Goal: Information Seeking & Learning: Learn about a topic

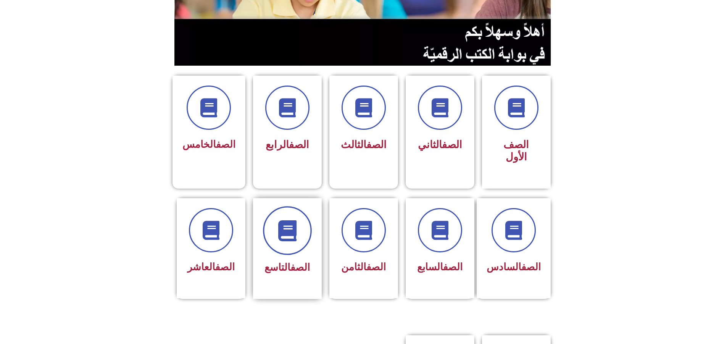
scroll to position [191, 0]
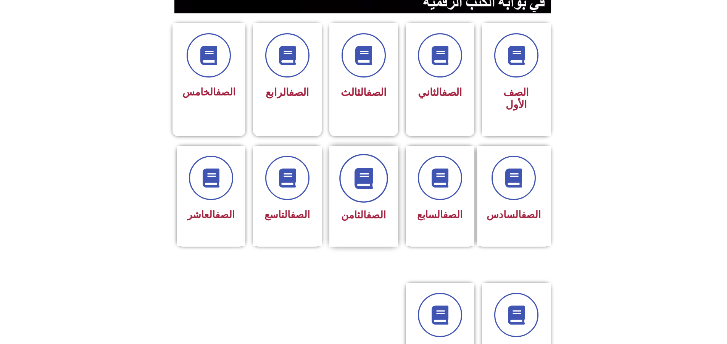
click at [363, 168] on icon at bounding box center [363, 178] width 21 height 21
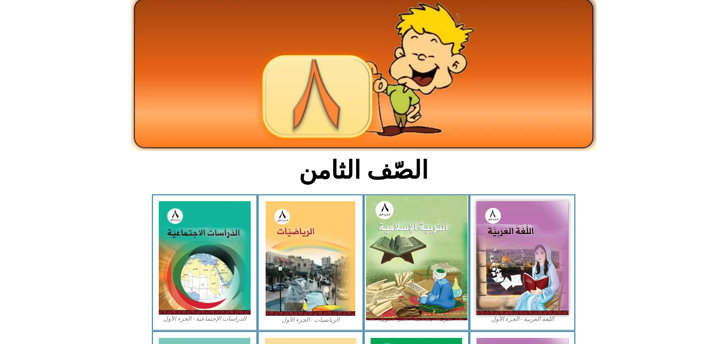
scroll to position [114, 0]
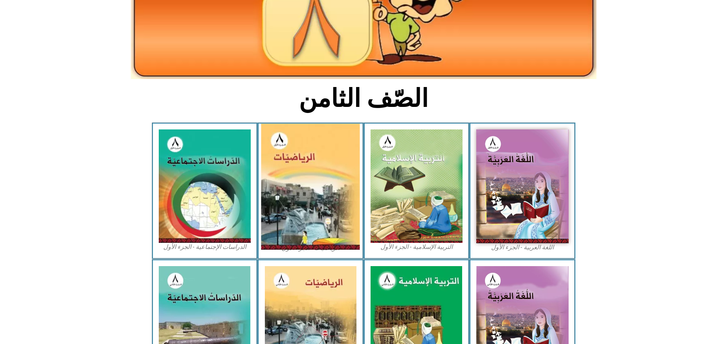
click at [332, 193] on img at bounding box center [310, 187] width 99 height 126
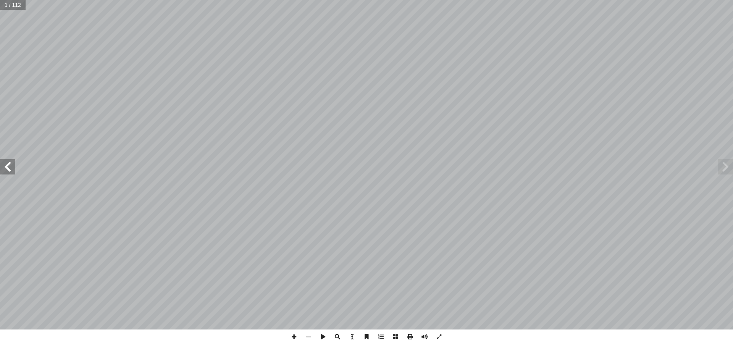
click at [9, 167] on span at bounding box center [7, 166] width 15 height 15
click at [7, 166] on span at bounding box center [7, 166] width 15 height 15
click at [7, 165] on span at bounding box center [7, 166] width 15 height 15
click at [6, 164] on span at bounding box center [7, 166] width 15 height 15
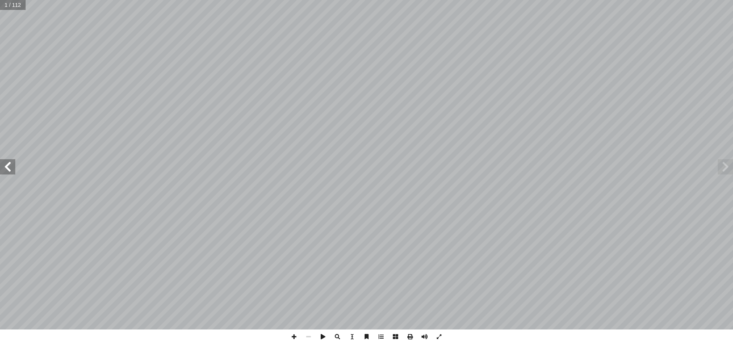
click at [6, 164] on span at bounding box center [7, 166] width 15 height 15
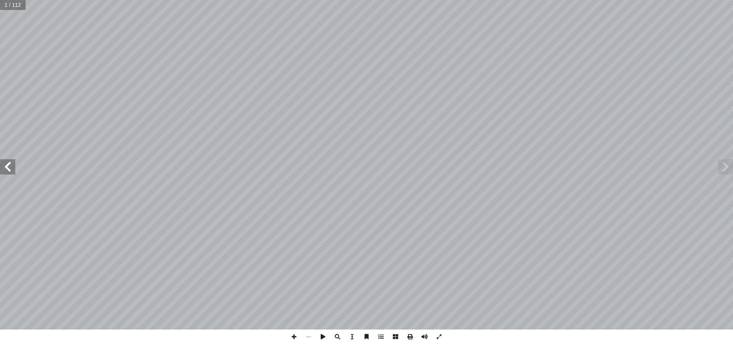
click at [5, 163] on span at bounding box center [7, 166] width 15 height 15
click at [1, 166] on span at bounding box center [7, 166] width 15 height 15
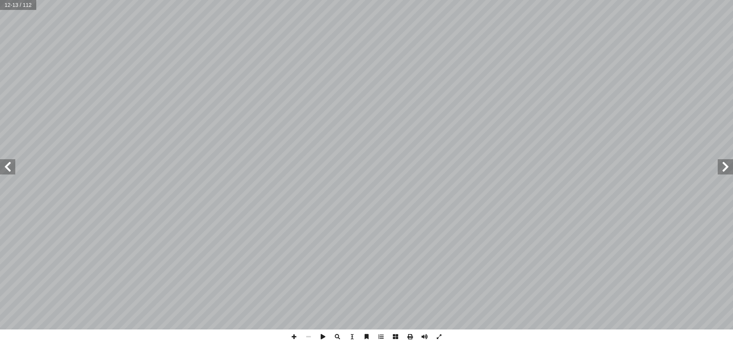
click at [1, 166] on span at bounding box center [7, 166] width 15 height 15
click at [6, 164] on span at bounding box center [7, 166] width 15 height 15
click at [289, 336] on span at bounding box center [294, 336] width 15 height 15
click at [3, 166] on span at bounding box center [7, 166] width 15 height 15
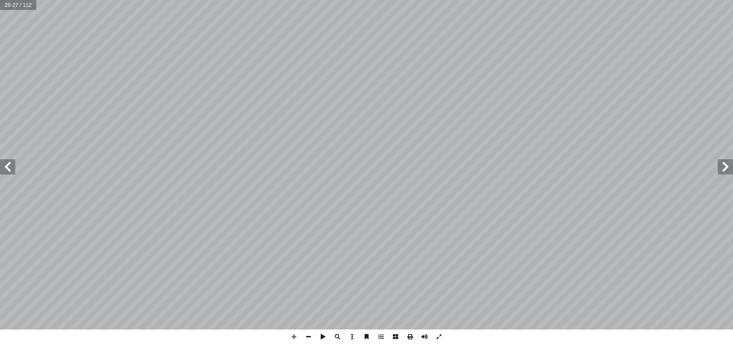
click at [727, 162] on span at bounding box center [725, 166] width 15 height 15
